Goal: Task Accomplishment & Management: Complete application form

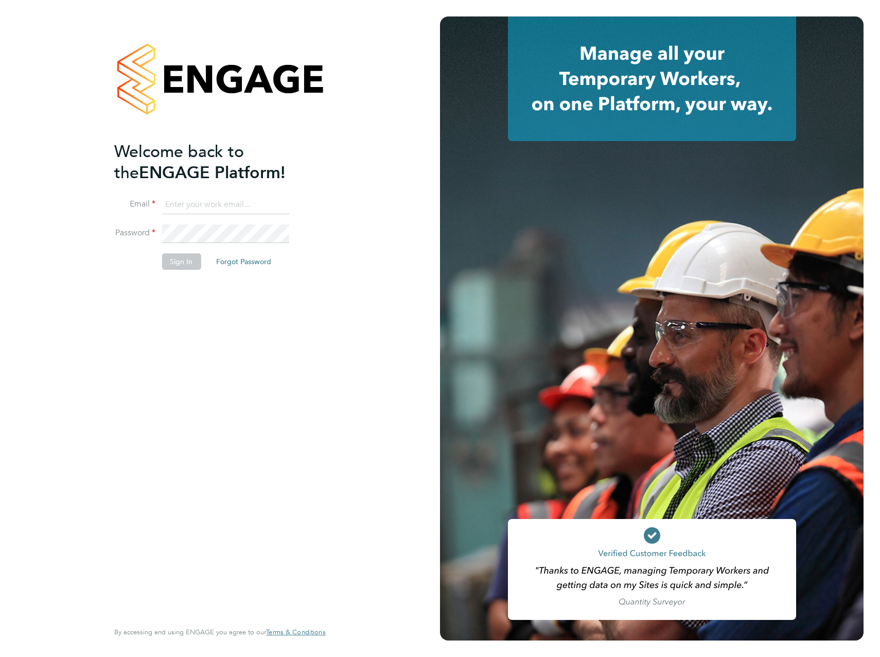
click at [220, 207] on input at bounding box center [225, 205] width 127 height 19
type input "liam.haddon@vistry.co.uk"
click at [187, 263] on button "Sign In" at bounding box center [181, 261] width 39 height 16
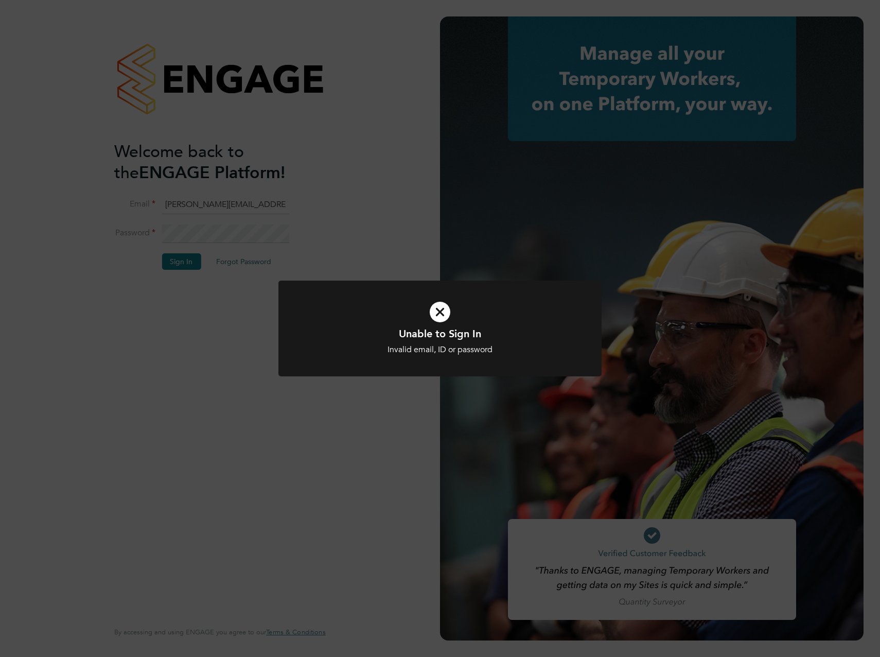
click at [436, 302] on icon at bounding box center [440, 312] width 268 height 40
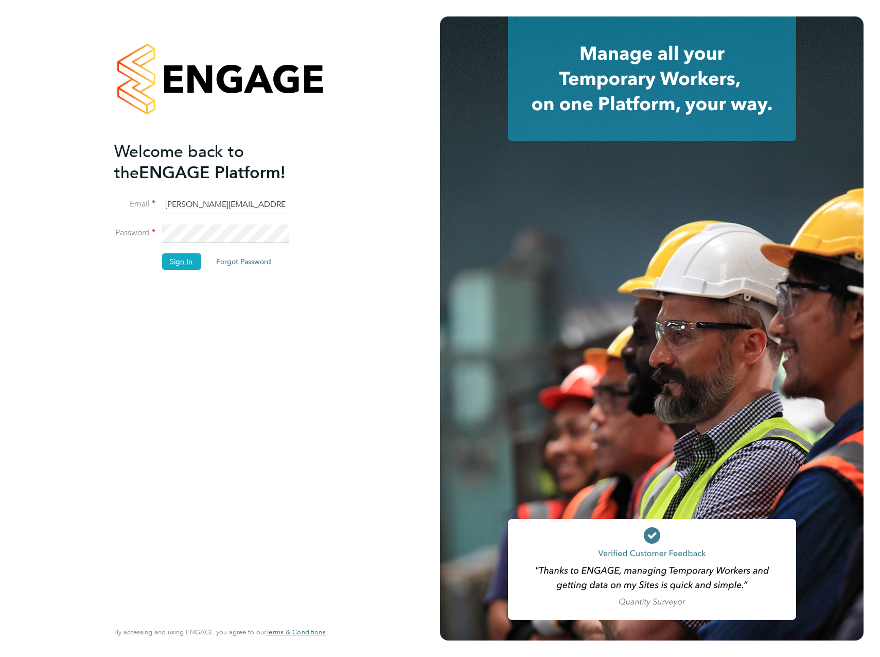
click at [196, 258] on button "Sign In" at bounding box center [181, 261] width 39 height 16
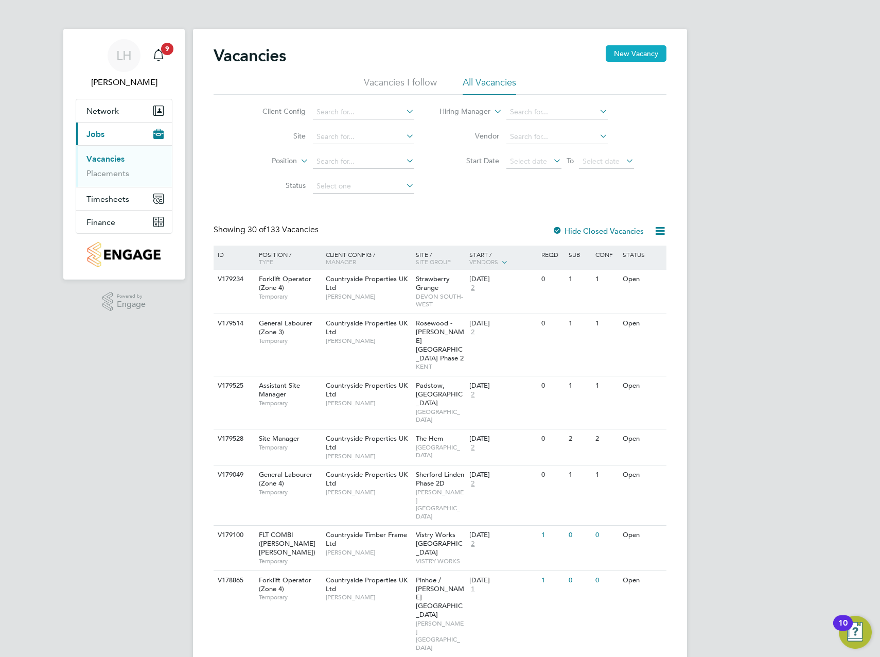
click at [642, 52] on button "New Vacancy" at bounding box center [636, 53] width 61 height 16
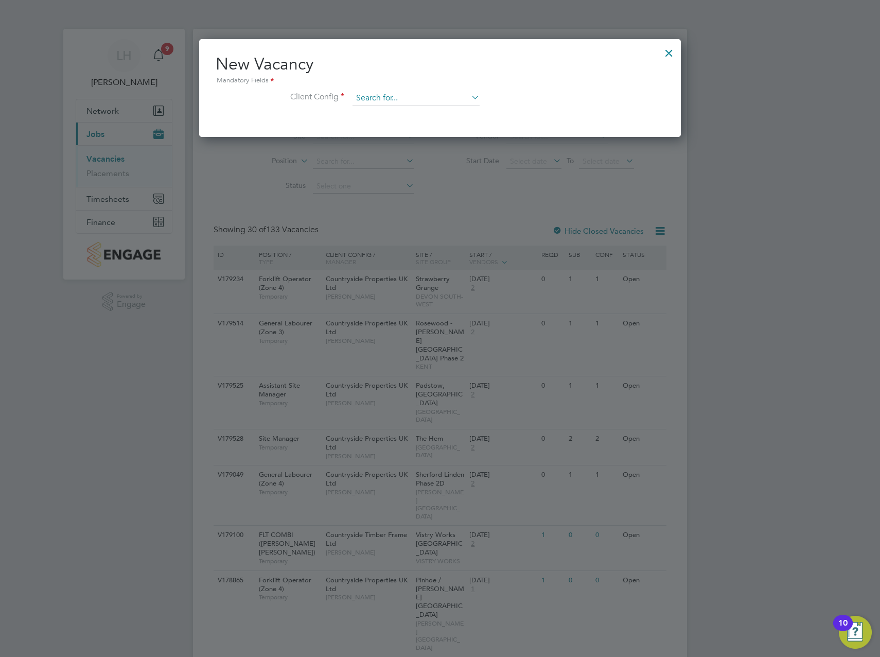
click at [422, 93] on input at bounding box center [416, 98] width 127 height 15
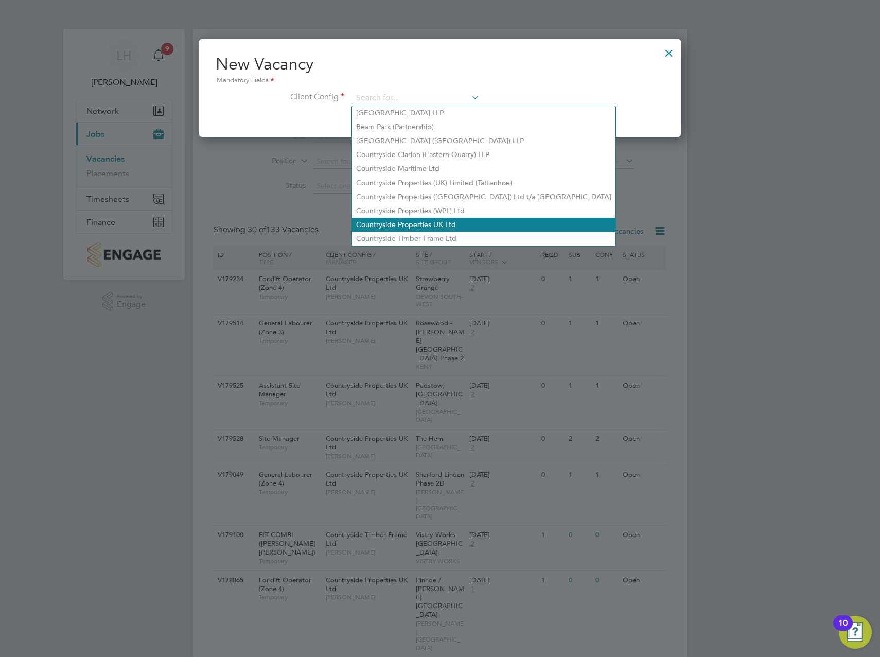
click at [424, 225] on li "Countryside Properties UK Ltd" at bounding box center [483, 225] width 263 height 14
type input "Countryside Properties UK Ltd"
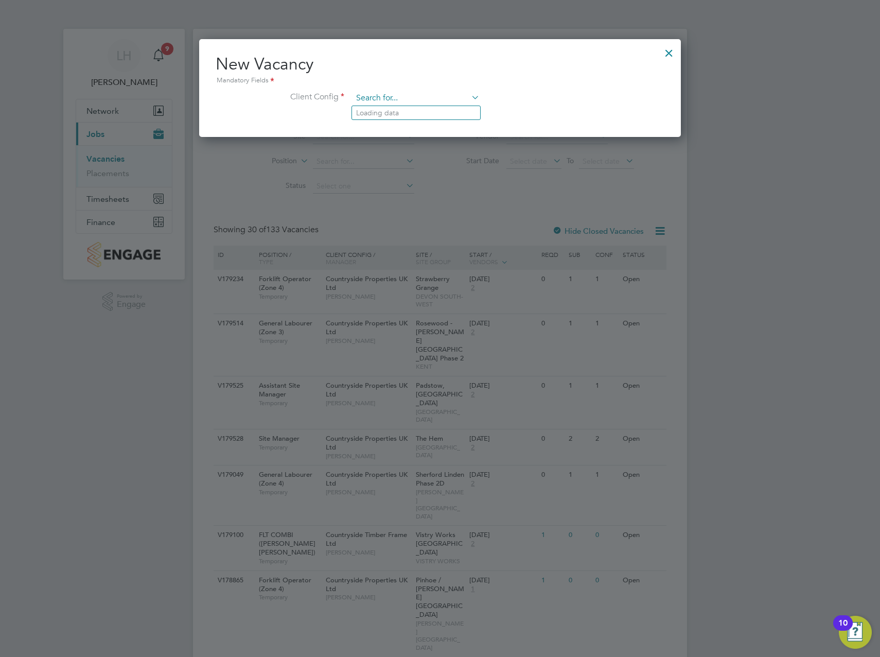
click at [390, 96] on input at bounding box center [416, 98] width 127 height 15
click at [394, 117] on li "Vi stry Group plc" at bounding box center [437, 113] width 170 height 14
type input "Vistry Group plc"
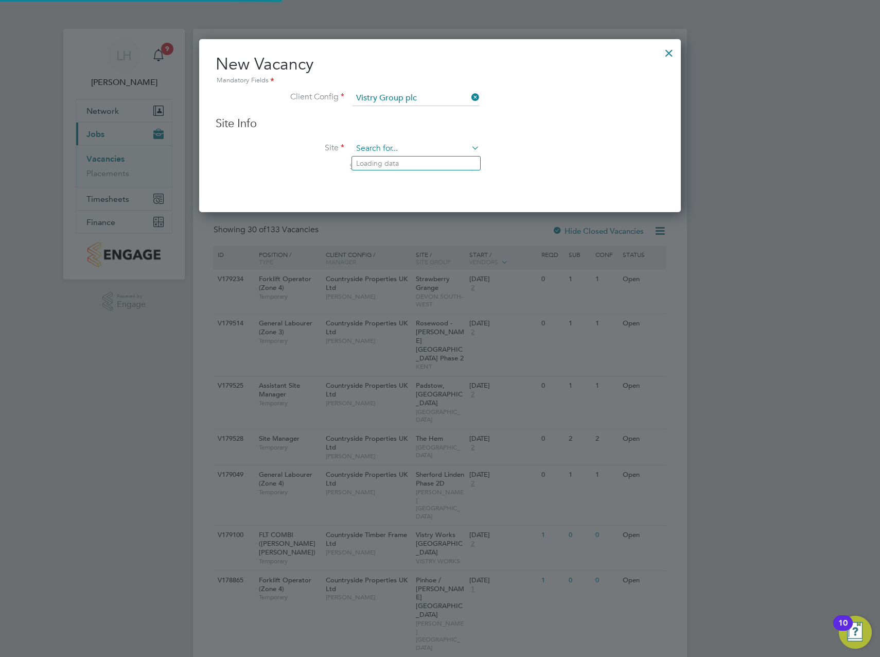
click at [385, 147] on input at bounding box center [416, 148] width 127 height 15
type input "s"
click at [469, 95] on icon at bounding box center [469, 97] width 0 height 14
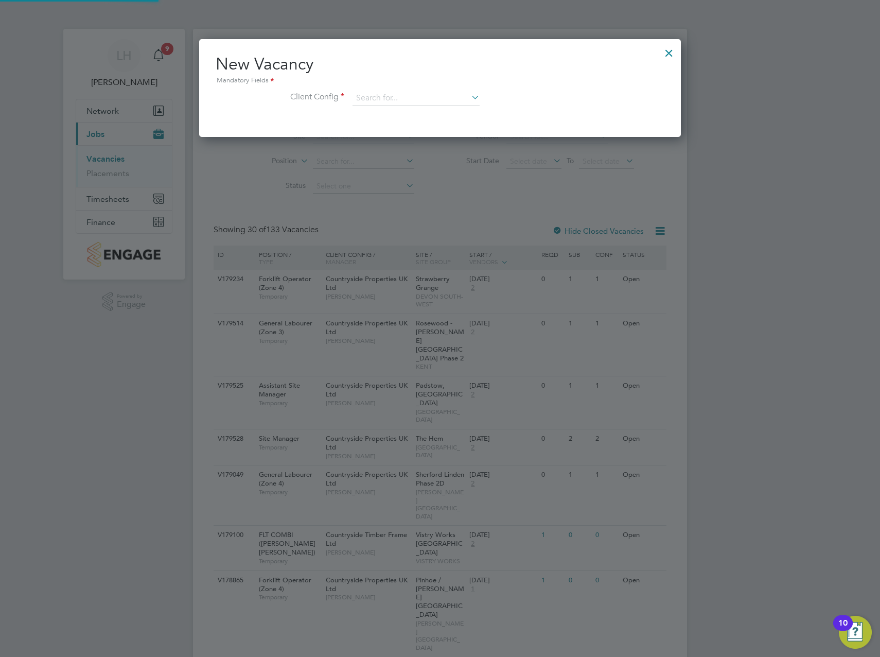
scroll to position [98, 482]
click at [437, 93] on input at bounding box center [416, 98] width 127 height 15
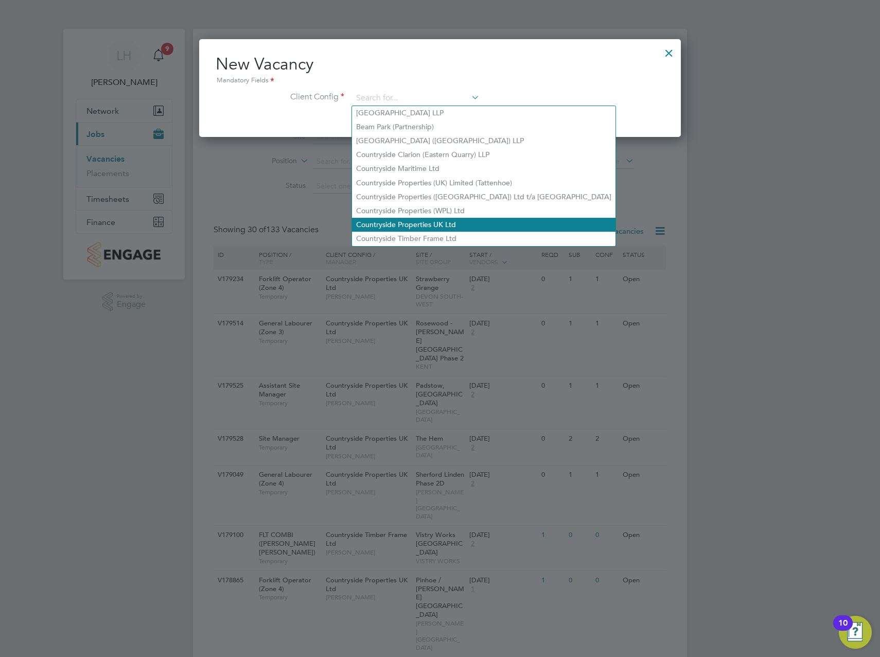
click at [428, 218] on li "Countryside Properties UK Ltd" at bounding box center [483, 225] width 263 height 14
type input "Countryside Properties UK Ltd"
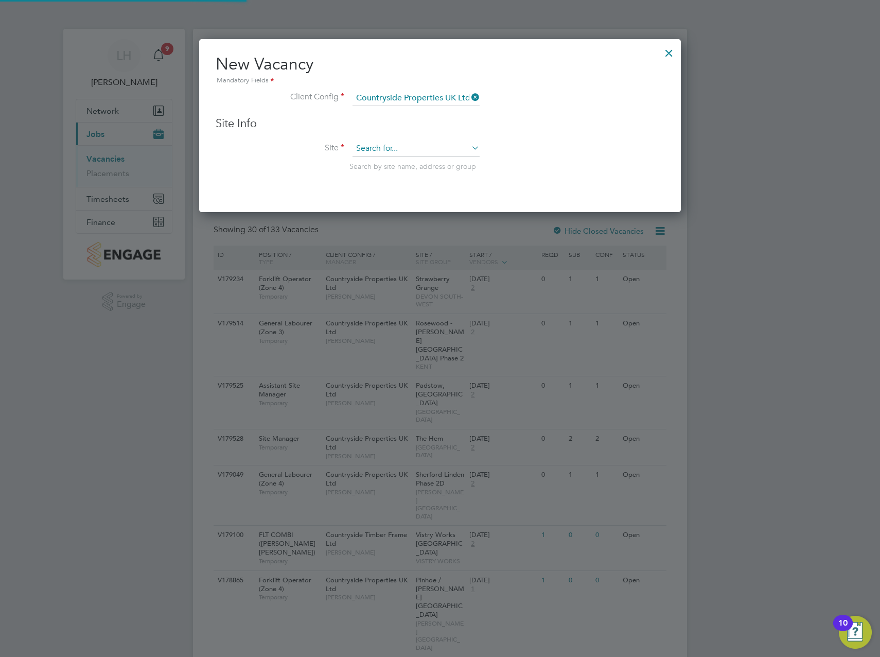
click at [394, 150] on input at bounding box center [416, 148] width 127 height 15
click at [398, 213] on li "Stone Walk - Sea bridge" at bounding box center [462, 219] width 221 height 14
type input "Stone Walk - Seabridge"
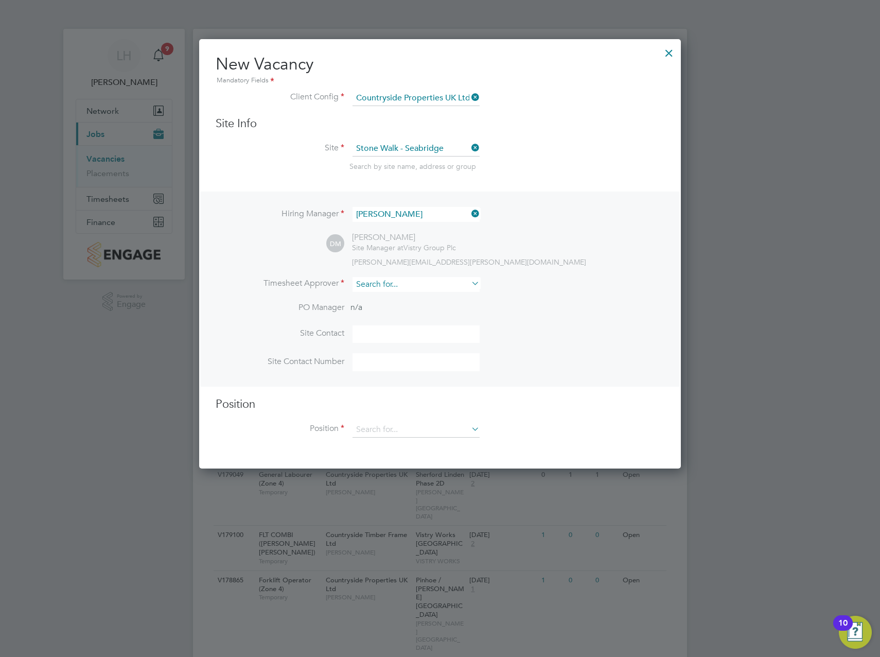
click at [380, 280] on input at bounding box center [416, 284] width 127 height 15
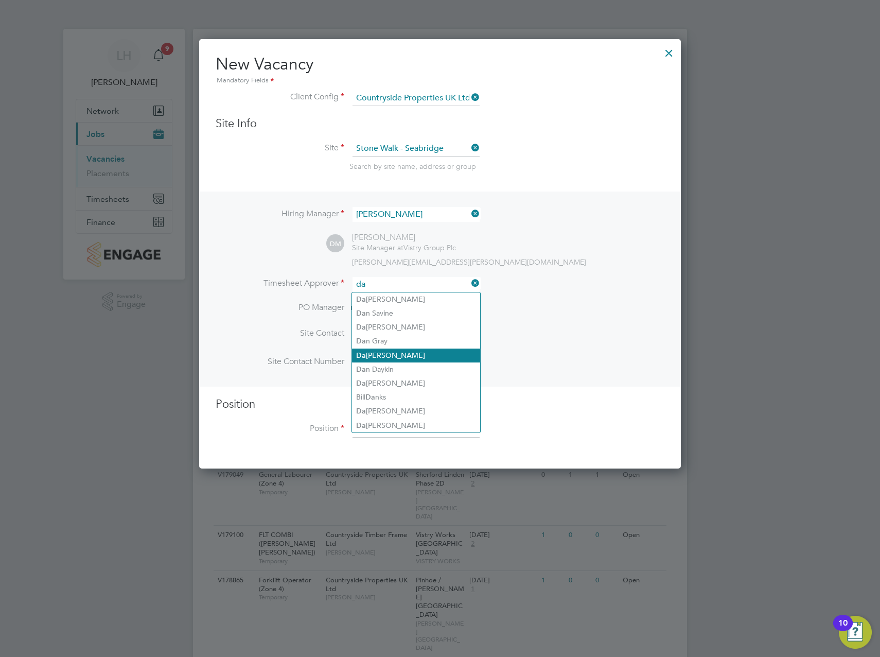
type input "d"
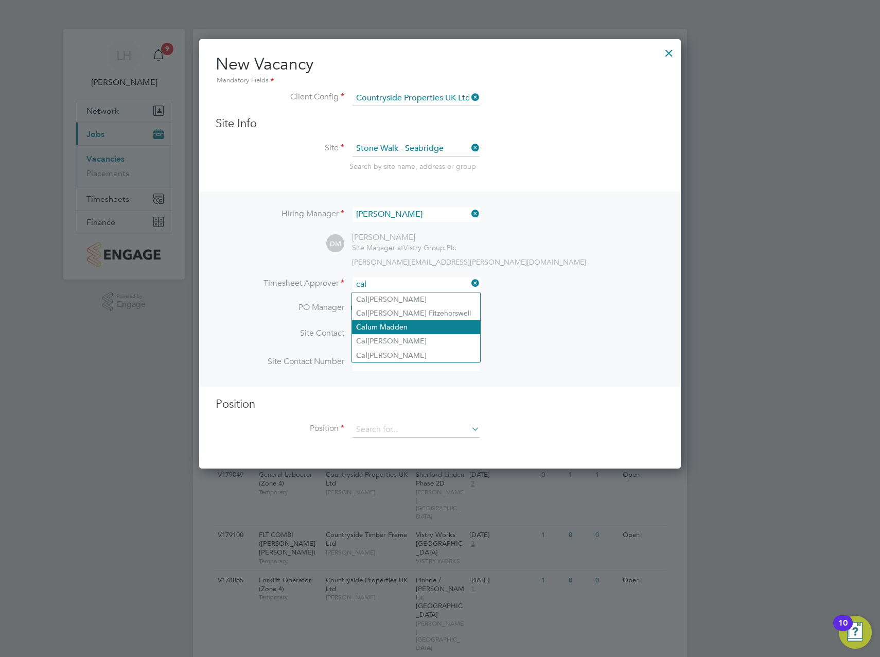
click at [384, 326] on li "Cal um Madden" at bounding box center [416, 327] width 128 height 14
type input "[PERSON_NAME]"
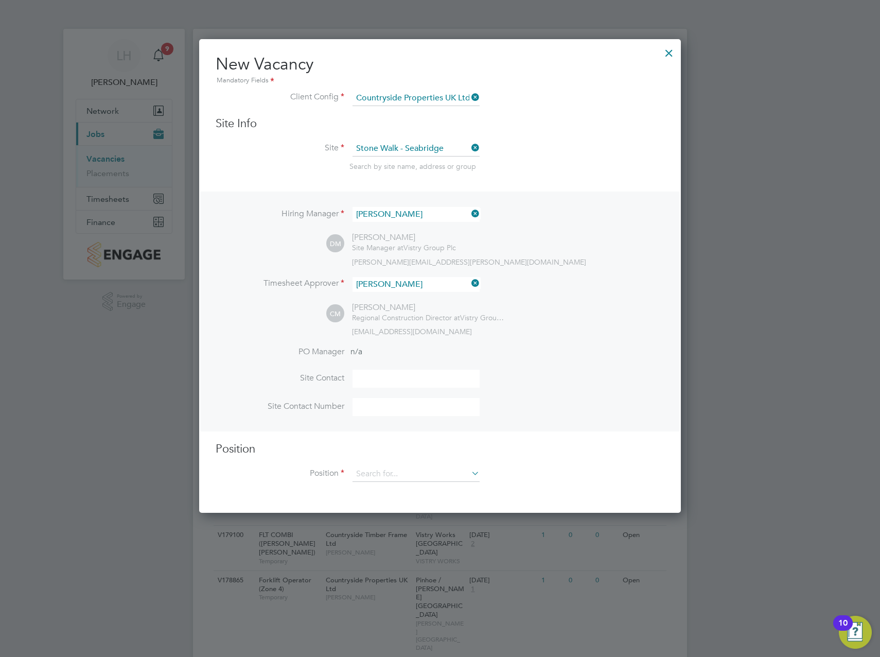
scroll to position [475, 482]
click at [377, 375] on input at bounding box center [416, 379] width 127 height 18
type input "[PERSON_NAME]"
type input "07870 872372"
type input "Forklift Operator (Zone 1)"
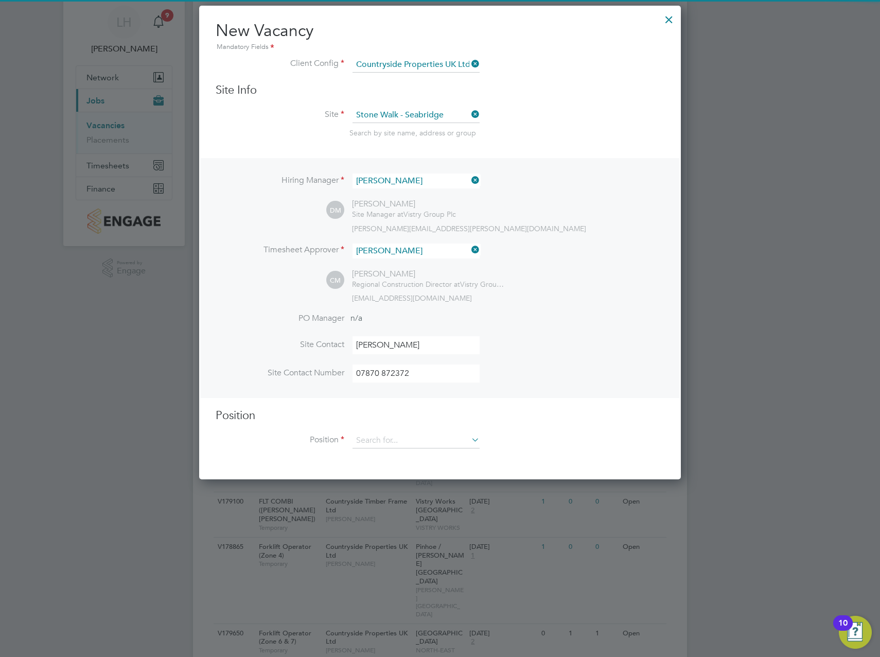
scroll to position [51, 0]
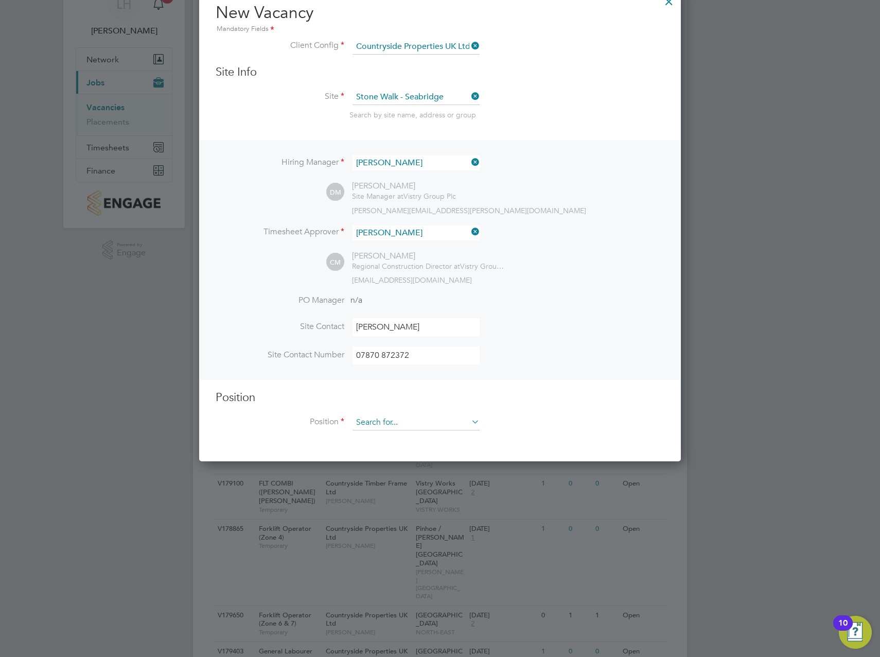
click at [393, 418] on input at bounding box center [416, 422] width 127 height 15
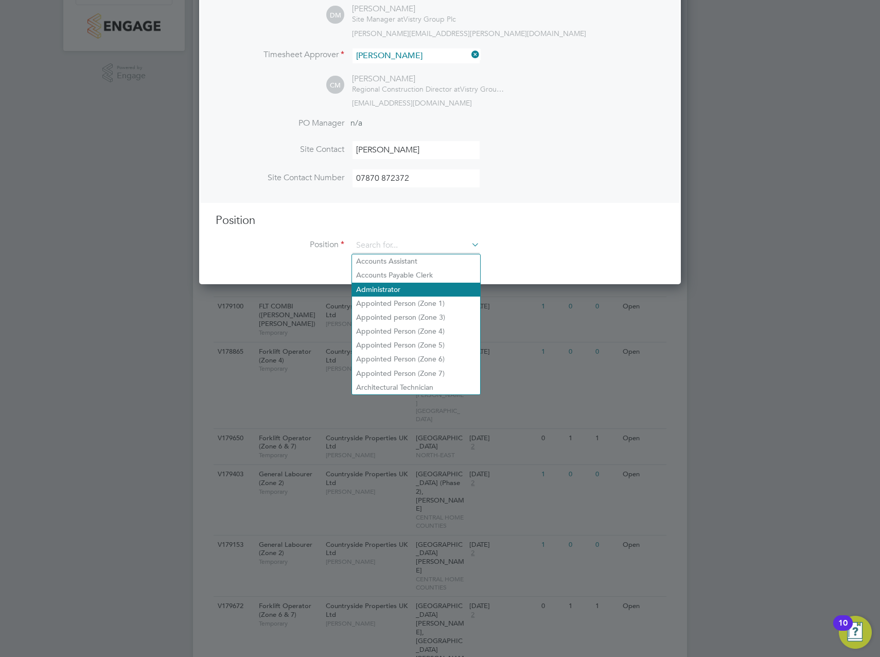
scroll to position [103, 0]
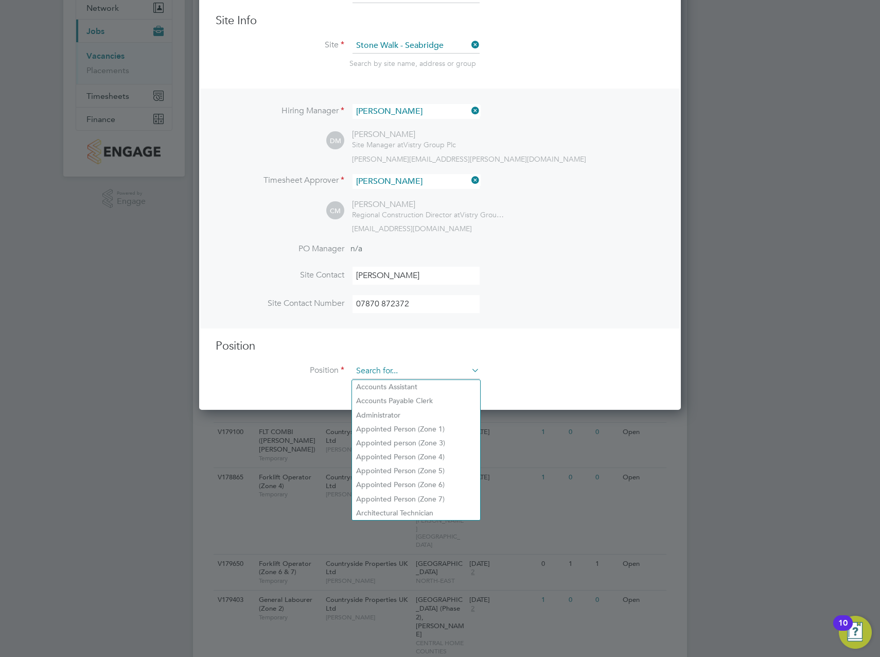
click at [375, 366] on input at bounding box center [416, 370] width 127 height 15
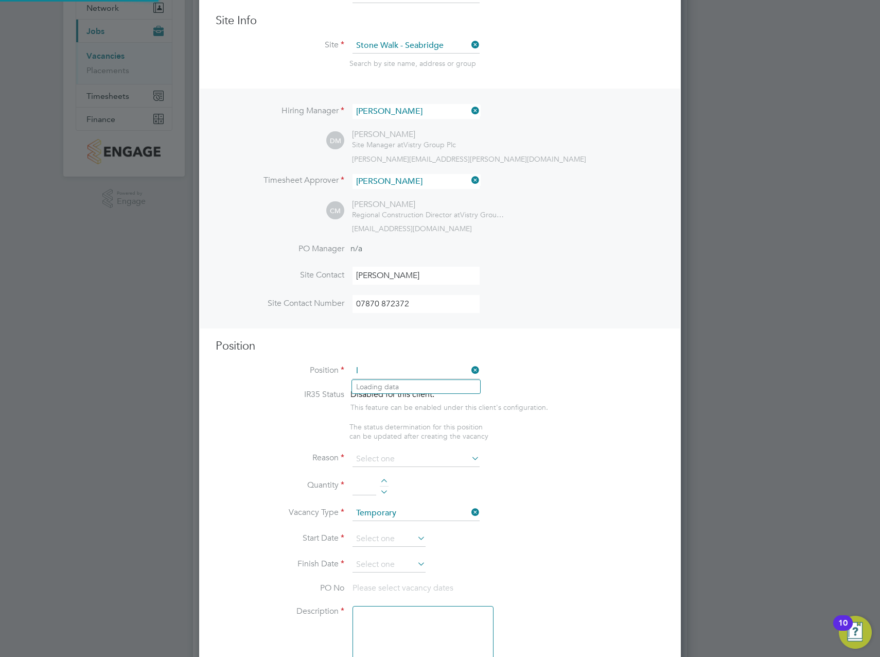
scroll to position [1484, 482]
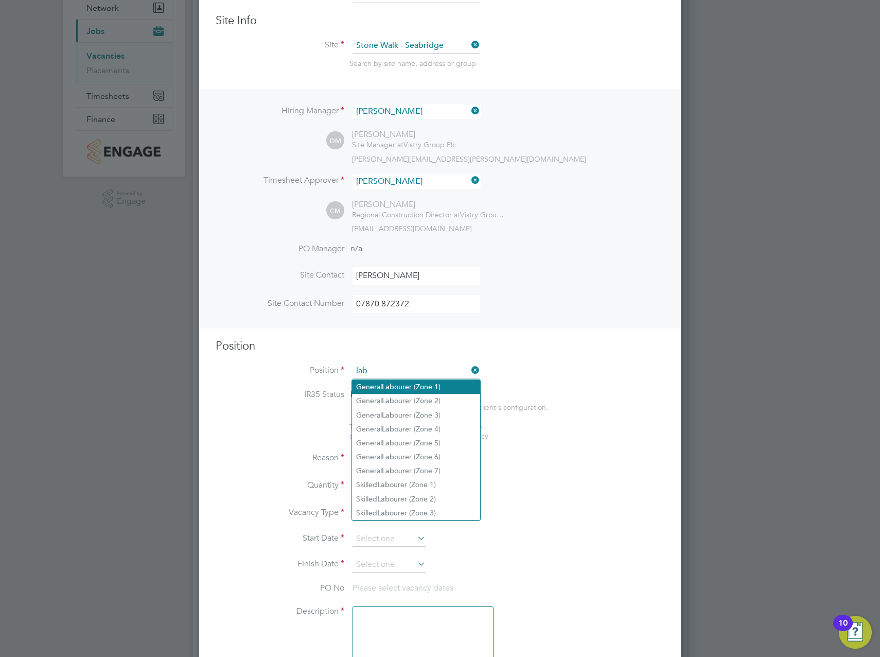
click at [414, 384] on li "General Lab ourer (Zone 1)" at bounding box center [416, 387] width 128 height 14
type input "General Labourer (Zone 1)"
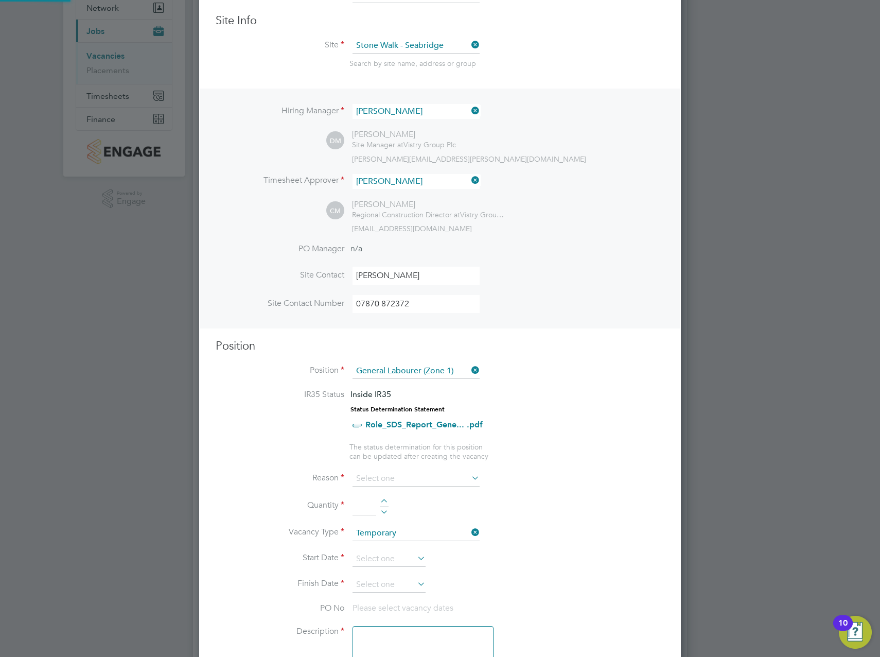
type textarea "- General labouring duties - Supporting the trades on site - Moving materials a…"
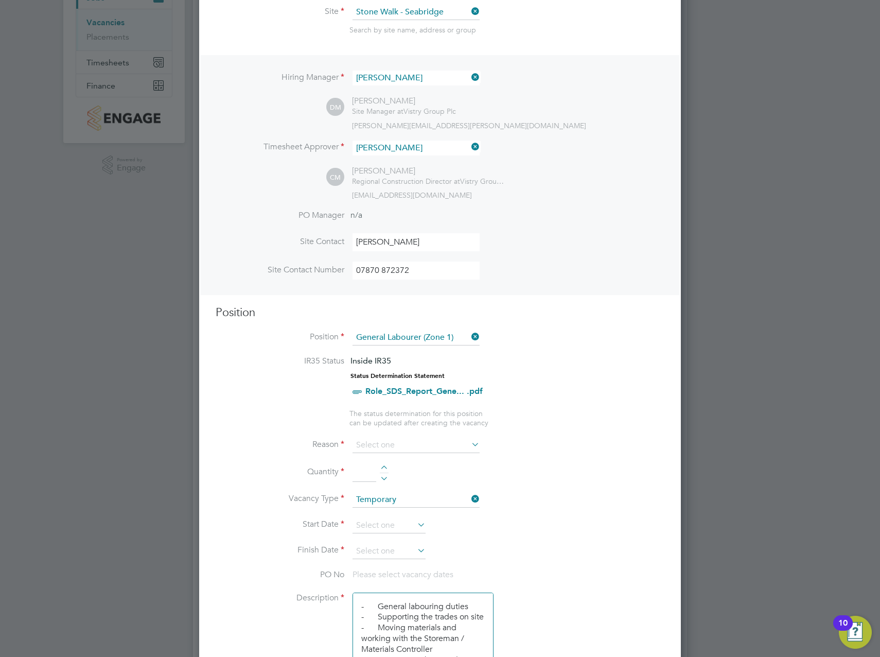
scroll to position [154, 0]
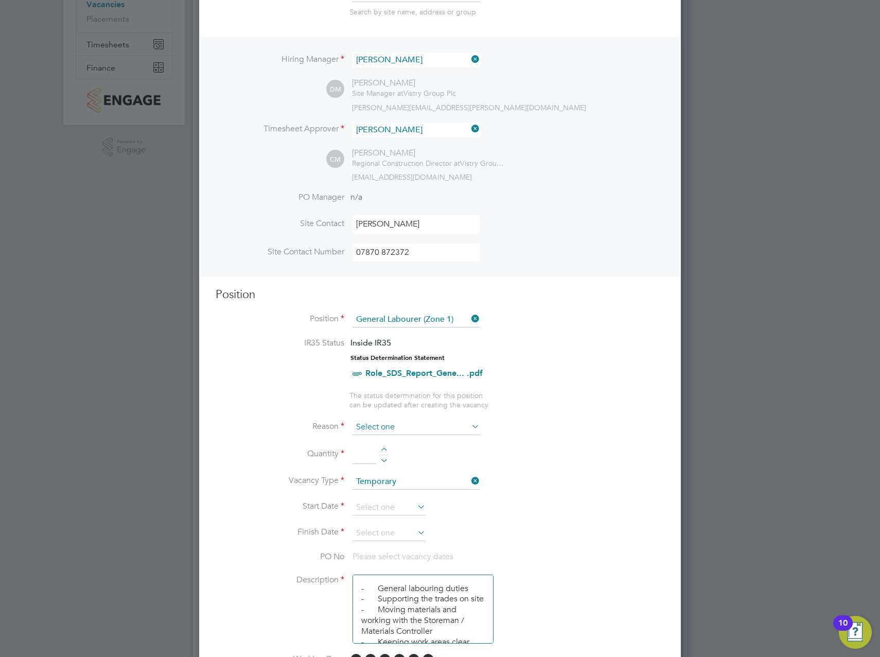
click at [395, 428] on input at bounding box center [416, 426] width 127 height 15
click at [388, 454] on li "Holiday" at bounding box center [416, 455] width 128 height 13
type input "Holiday"
click at [380, 452] on div at bounding box center [384, 450] width 9 height 7
type input "1"
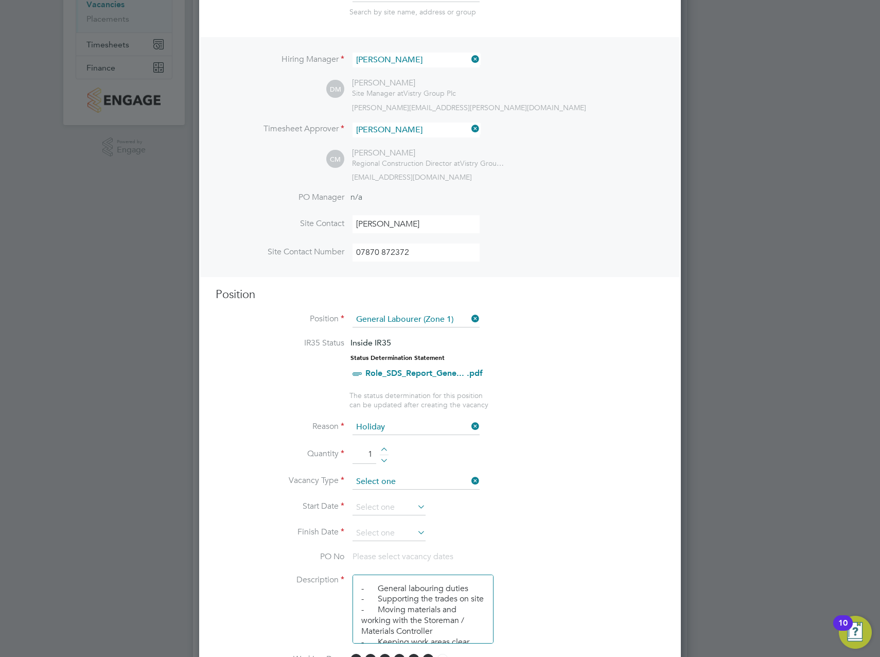
click at [379, 476] on input at bounding box center [416, 481] width 127 height 15
click at [370, 494] on li "Temporary" at bounding box center [416, 496] width 128 height 13
type input "Temporary"
click at [415, 504] on icon at bounding box center [415, 506] width 0 height 14
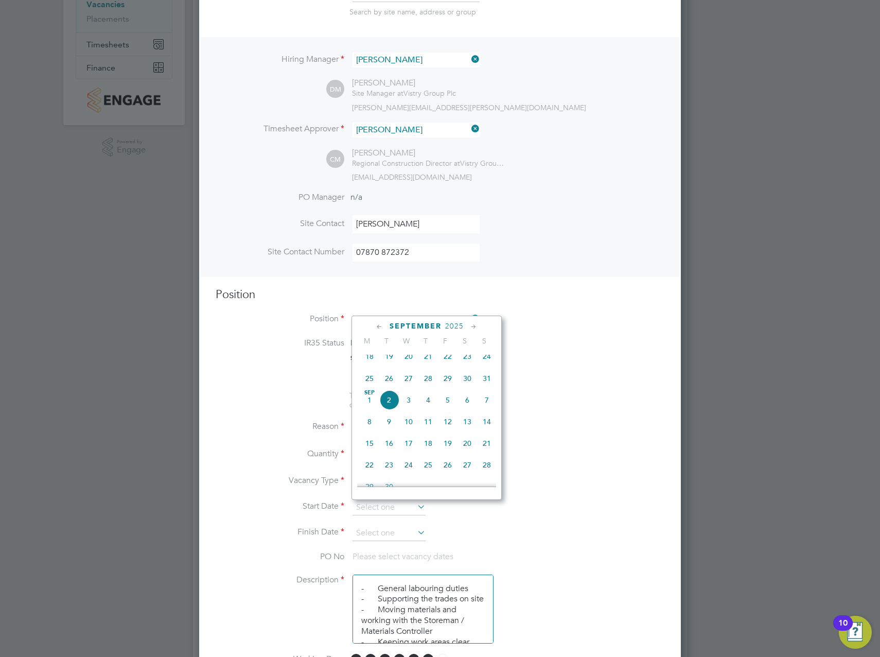
click at [411, 402] on span "3" at bounding box center [409, 400] width 20 height 20
type input "[DATE]"
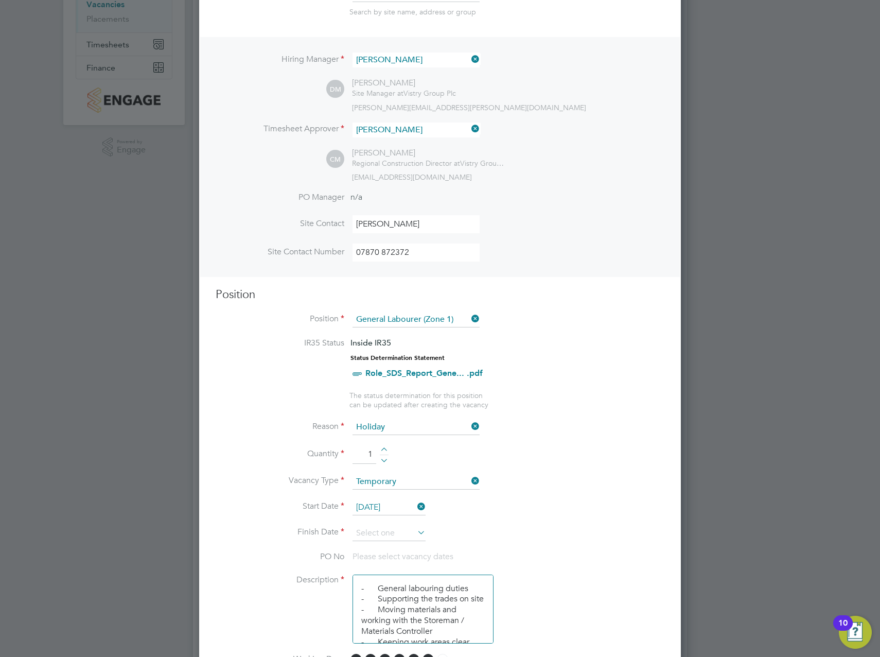
scroll to position [206, 0]
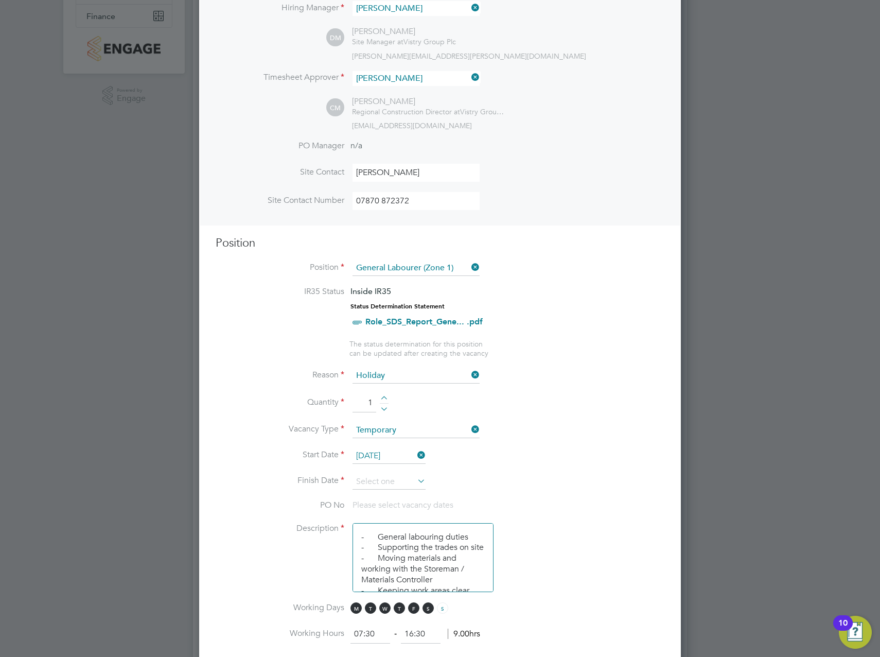
drag, startPoint x: 428, startPoint y: 611, endPoint x: 428, endPoint y: 601, distance: 10.3
click at [428, 611] on span "S" at bounding box center [428, 607] width 11 height 11
click at [415, 480] on icon at bounding box center [415, 480] width 0 height 14
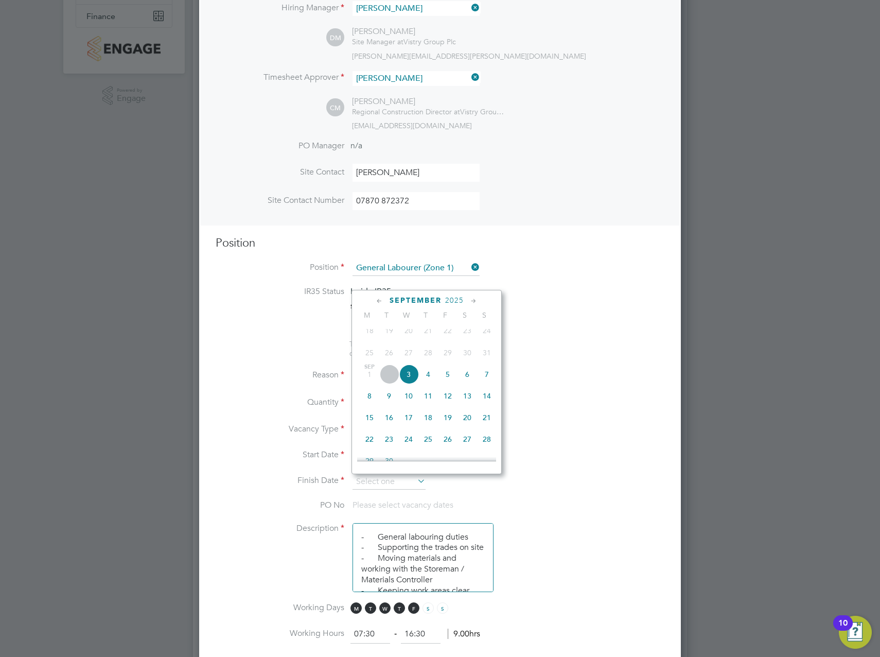
click at [389, 399] on span "9" at bounding box center [389, 396] width 20 height 20
type input "[DATE]"
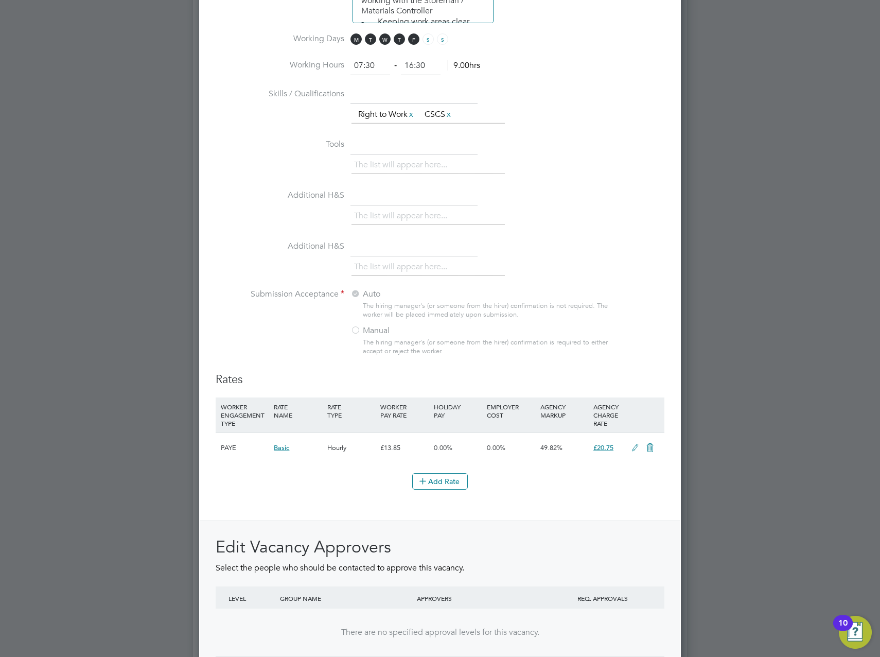
scroll to position [949, 0]
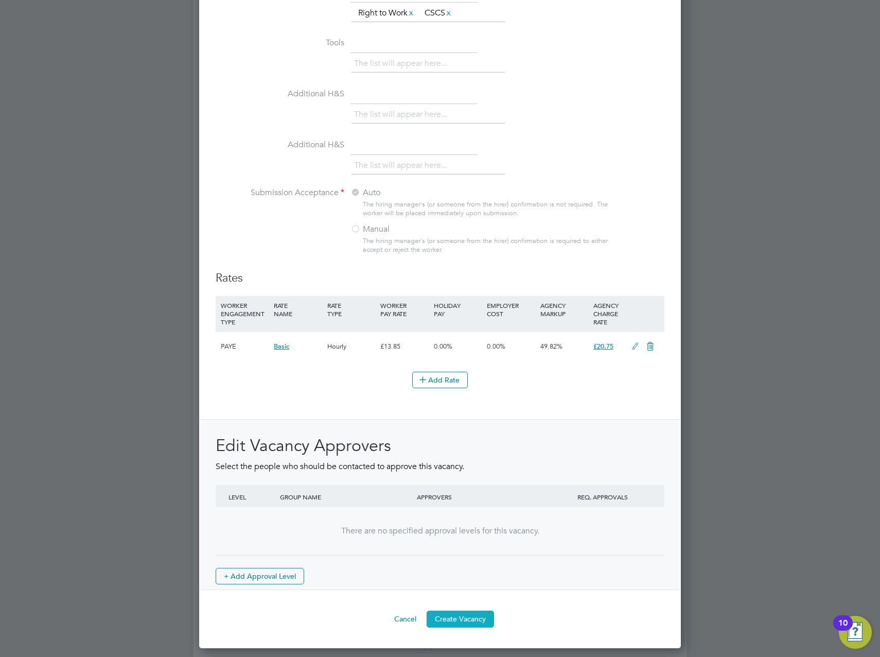
click at [459, 612] on button "Create Vacancy" at bounding box center [460, 618] width 67 height 16
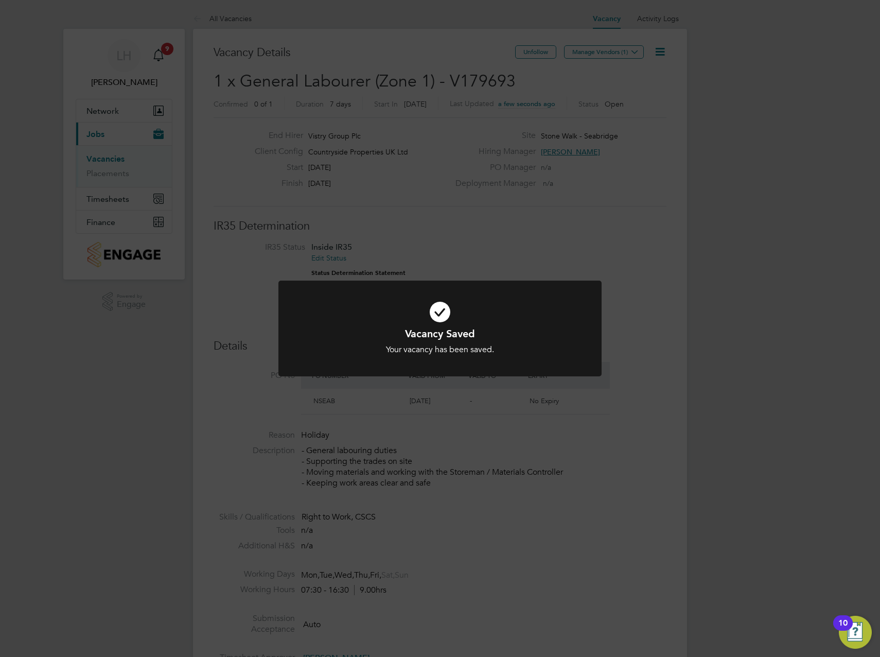
click at [508, 176] on div "Vacancy Saved Your vacancy has been saved. Cancel Okay" at bounding box center [440, 328] width 880 height 657
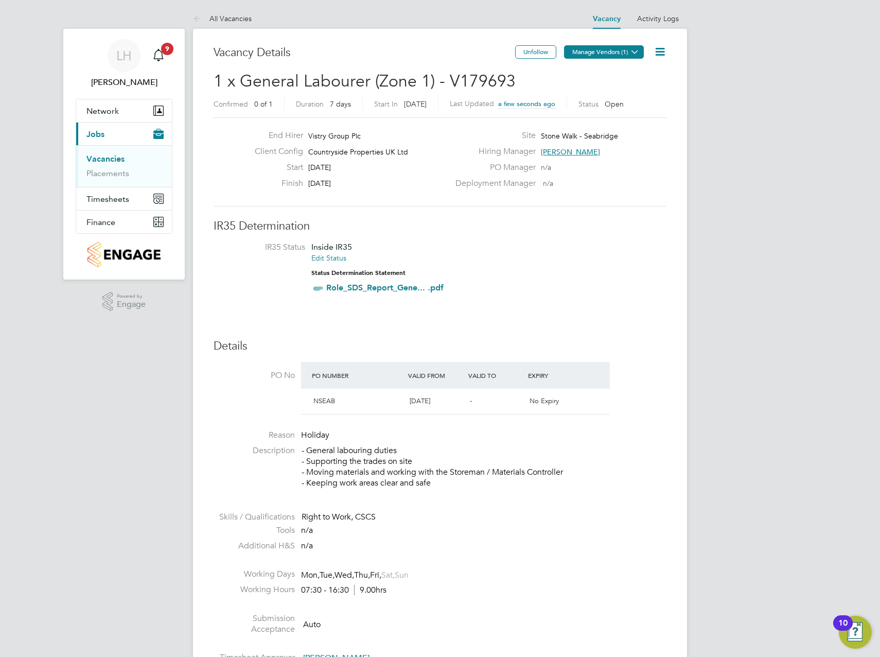
click at [623, 50] on button "Manage Vendors (1)" at bounding box center [604, 51] width 80 height 13
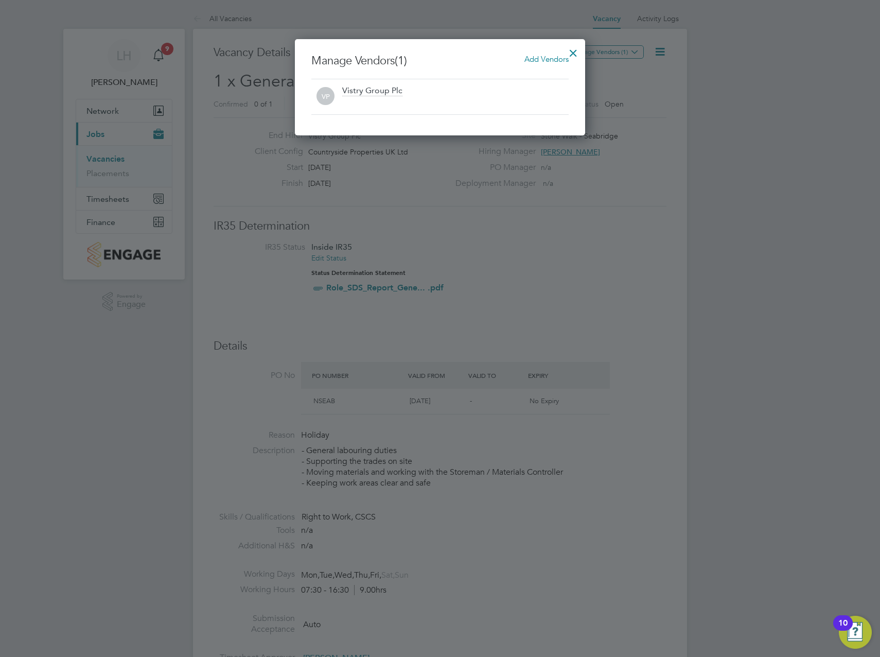
click at [549, 58] on span "Add Vendors" at bounding box center [546, 59] width 44 height 10
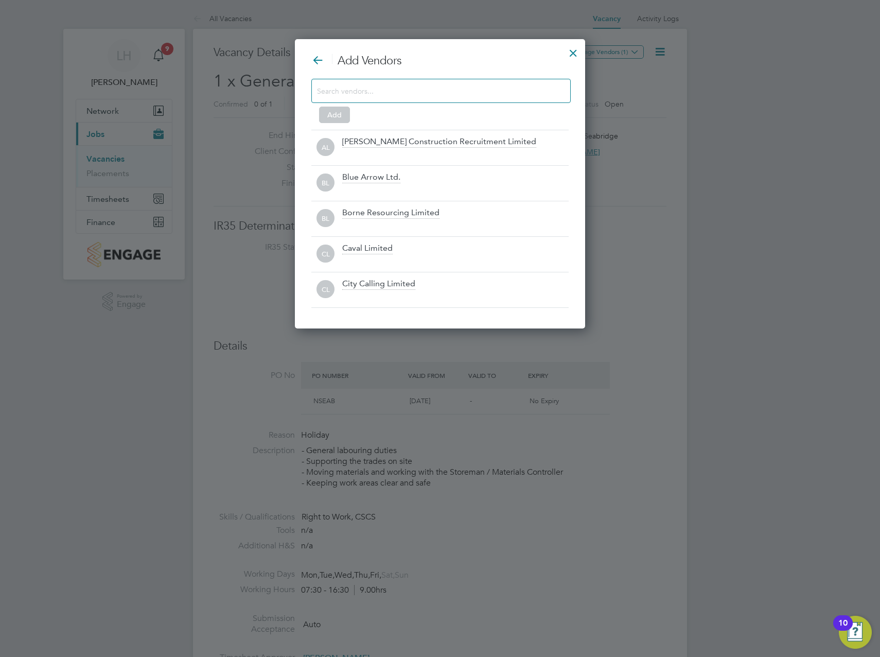
click at [401, 84] on input at bounding box center [433, 90] width 232 height 13
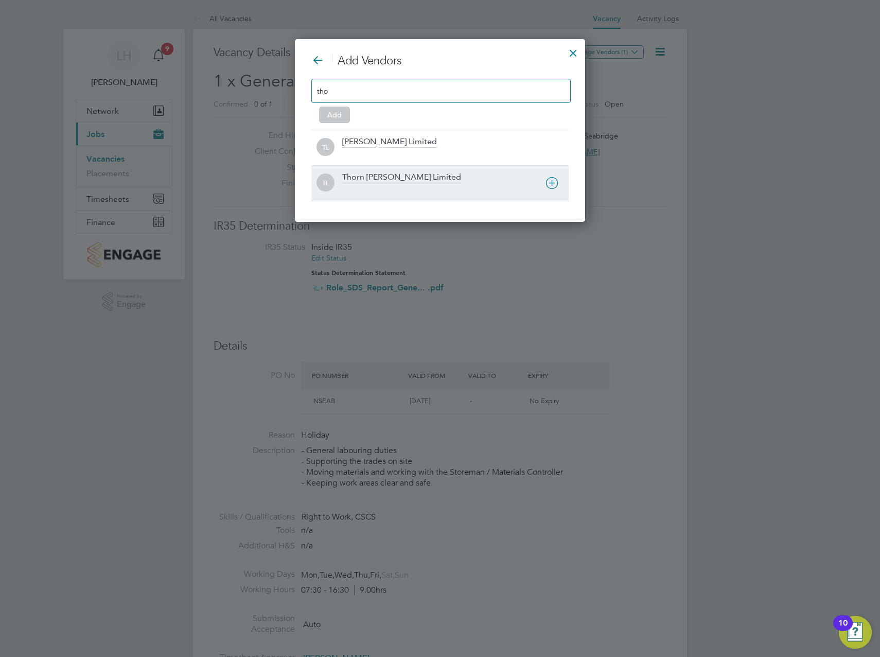
type input "tho"
click at [384, 178] on div "Thorn [PERSON_NAME] Limited" at bounding box center [401, 177] width 119 height 11
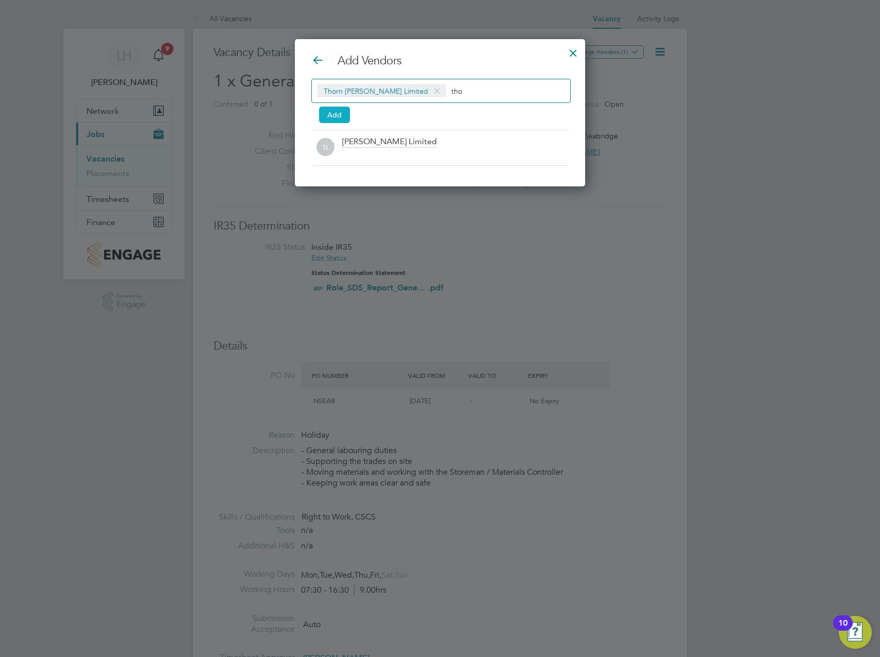
click at [339, 113] on button "Add" at bounding box center [334, 115] width 31 height 16
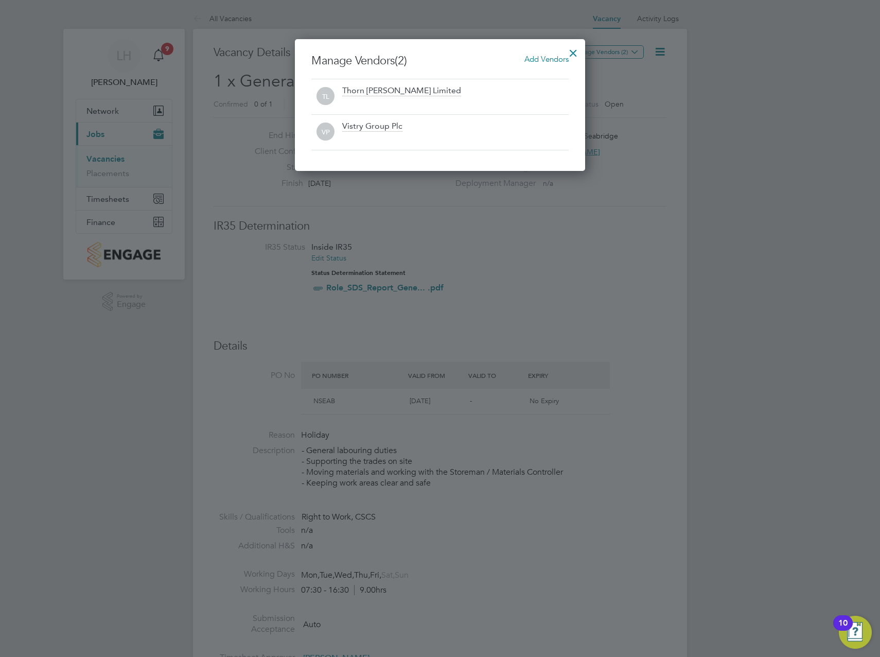
click at [574, 50] on div at bounding box center [573, 50] width 19 height 19
